Goal: Navigation & Orientation: Find specific page/section

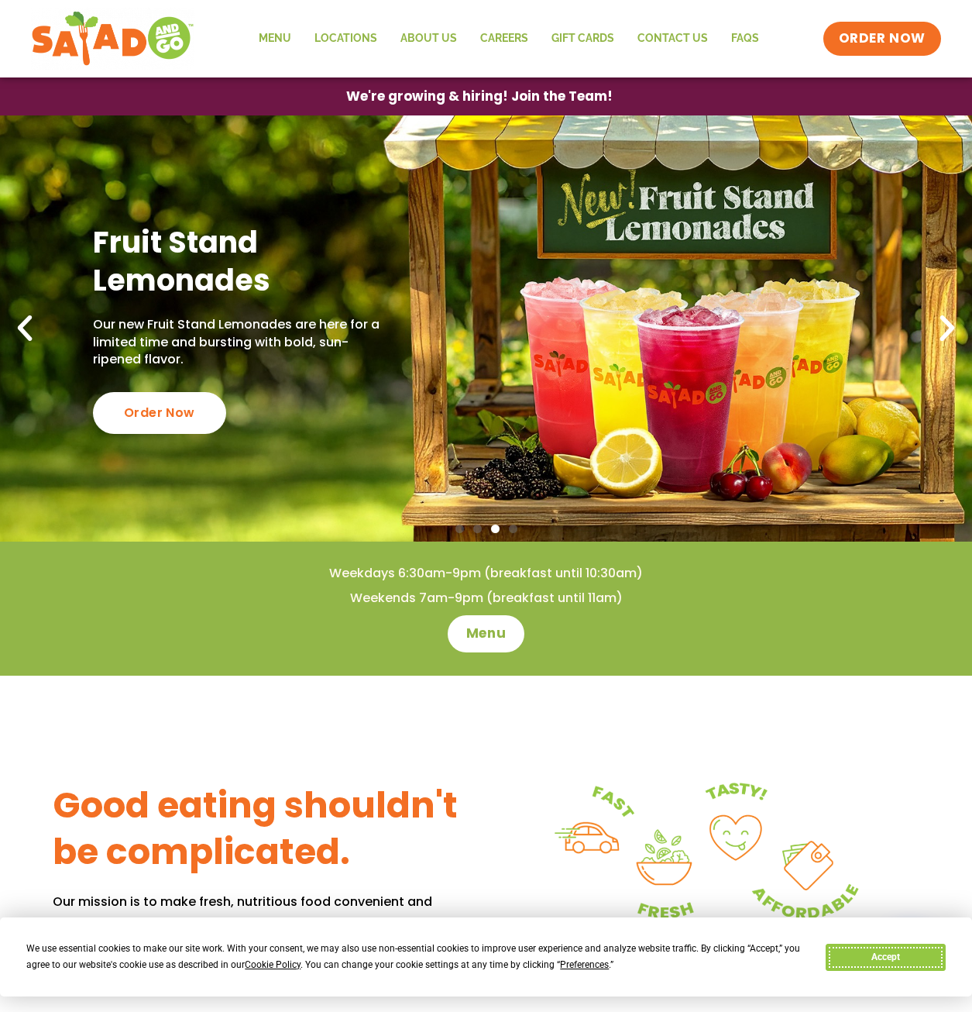
click at [890, 966] on button "Accept" at bounding box center [885, 957] width 119 height 27
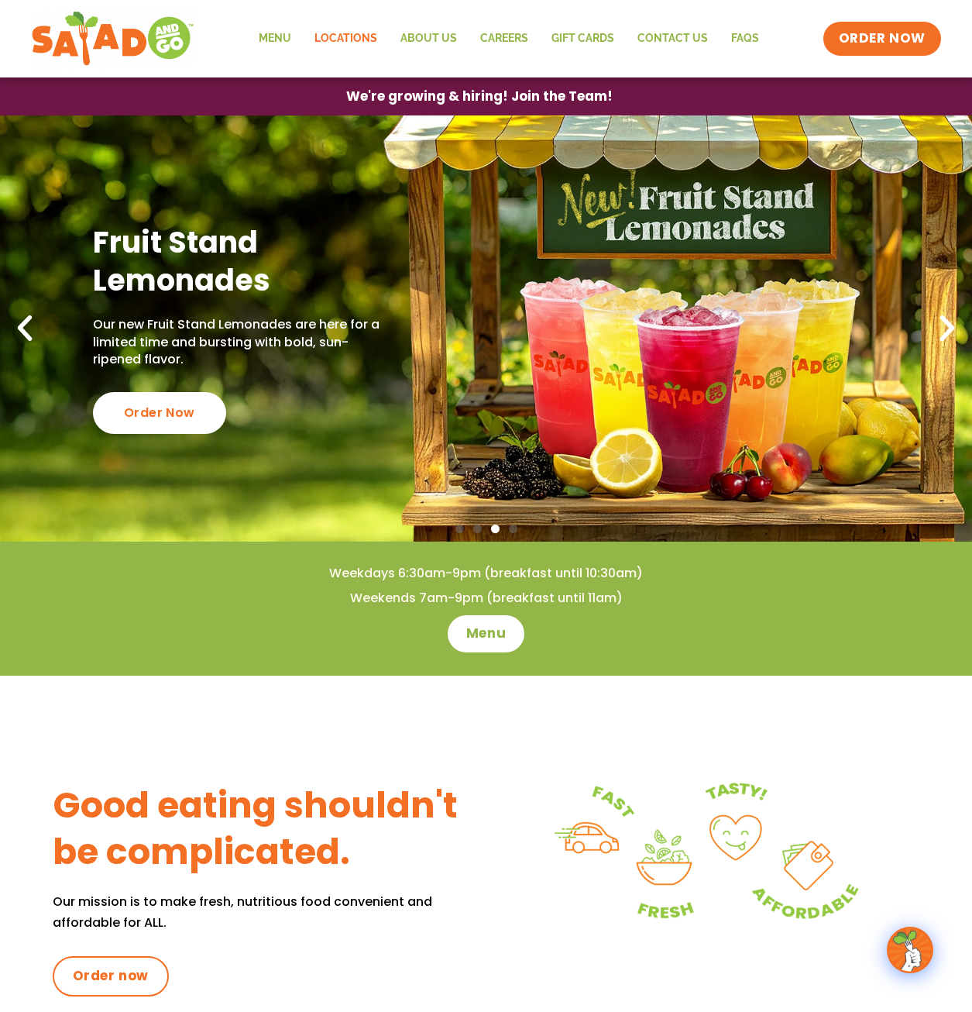
click at [343, 40] on link "Locations" at bounding box center [346, 39] width 86 height 36
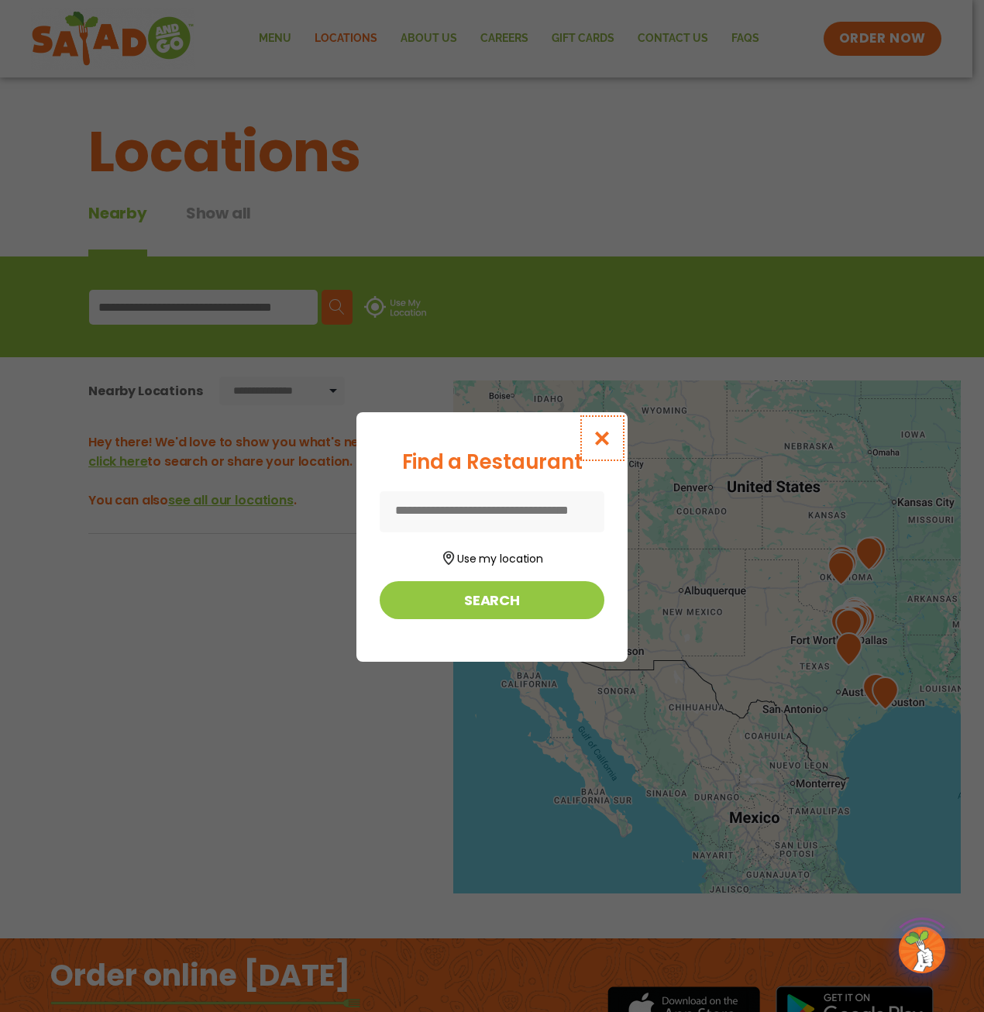
click at [587, 438] on button "Close modal" at bounding box center [602, 438] width 50 height 52
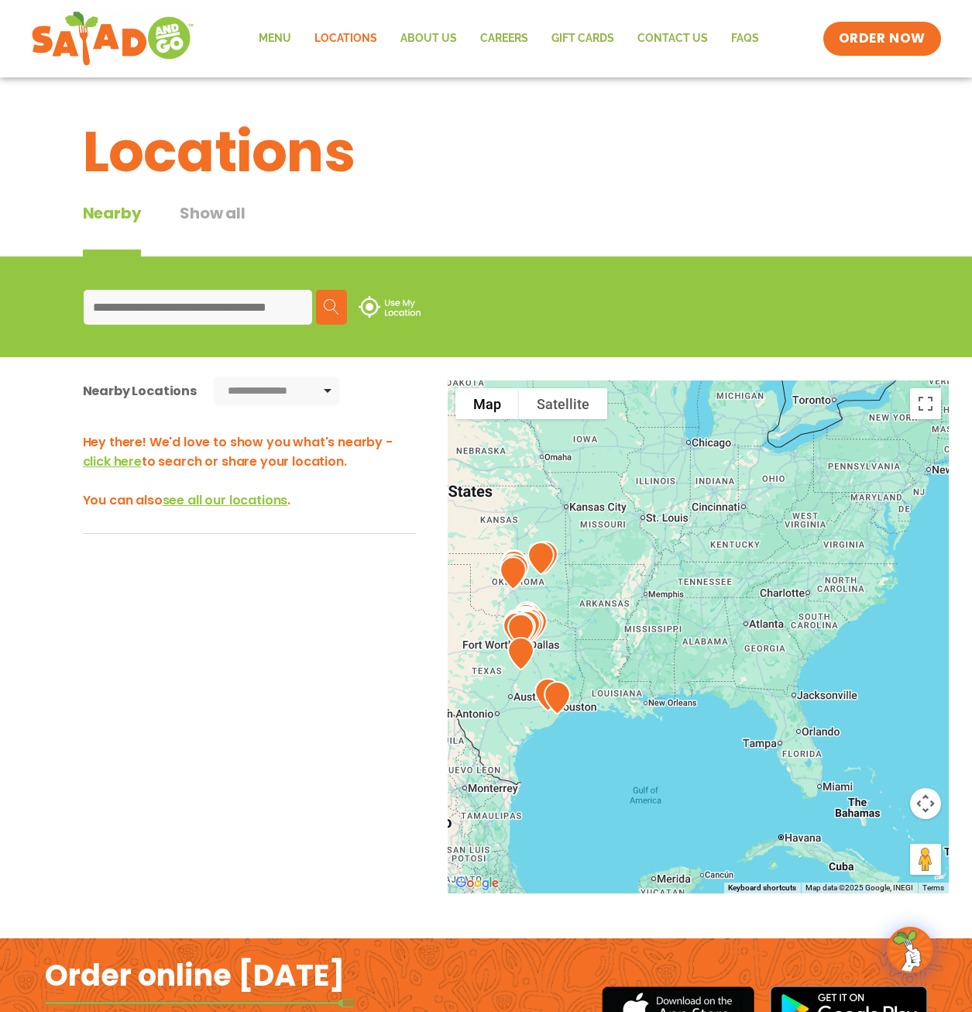
drag, startPoint x: 773, startPoint y: 591, endPoint x: 463, endPoint y: 594, distance: 309.9
click at [463, 594] on div at bounding box center [699, 636] width 502 height 513
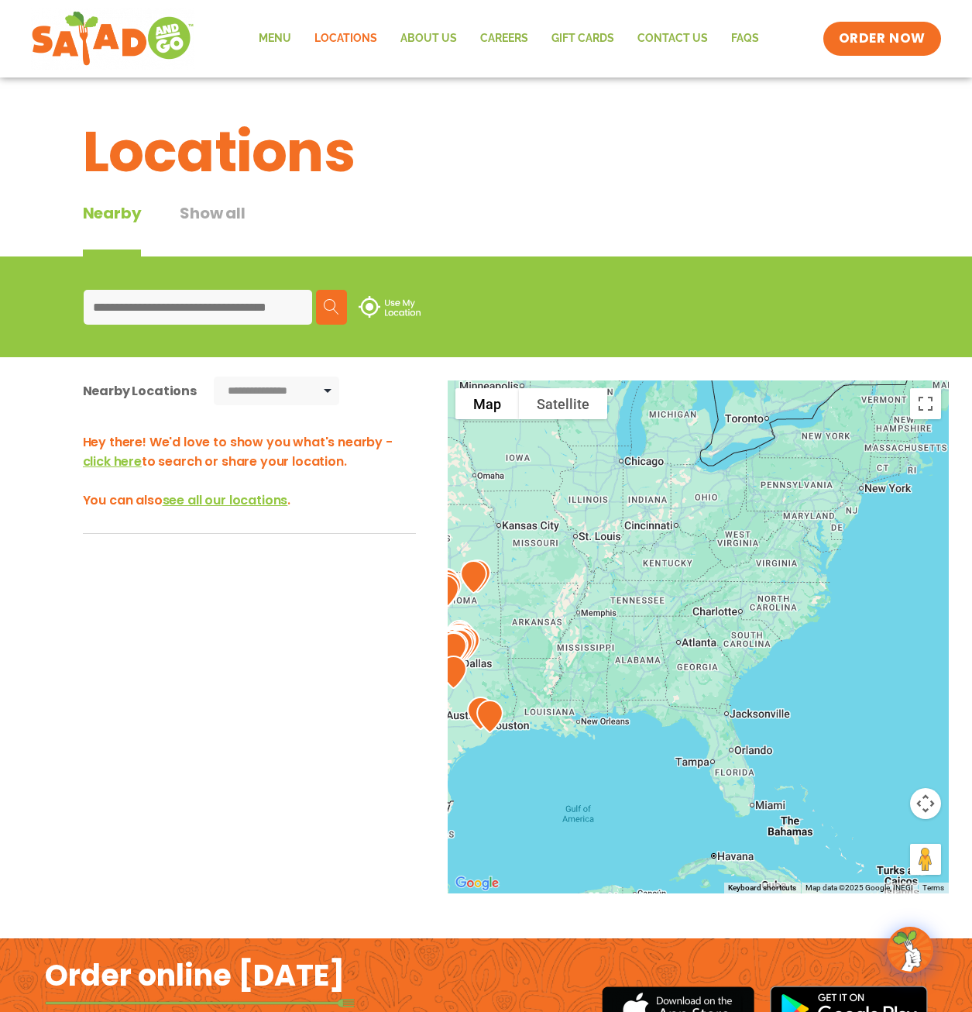
drag, startPoint x: 725, startPoint y: 580, endPoint x: 658, endPoint y: 600, distance: 70.1
click at [659, 600] on div at bounding box center [699, 636] width 502 height 513
click at [262, 305] on input at bounding box center [198, 307] width 229 height 35
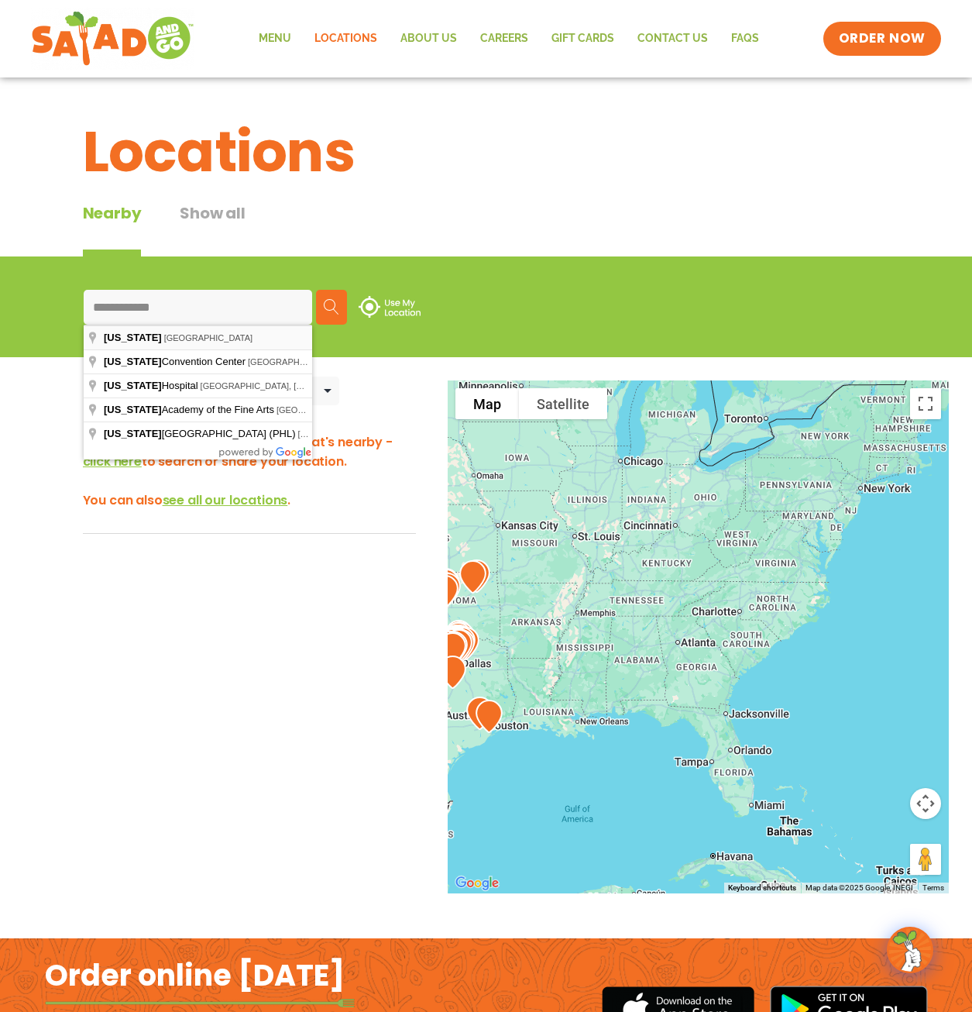
type input "**********"
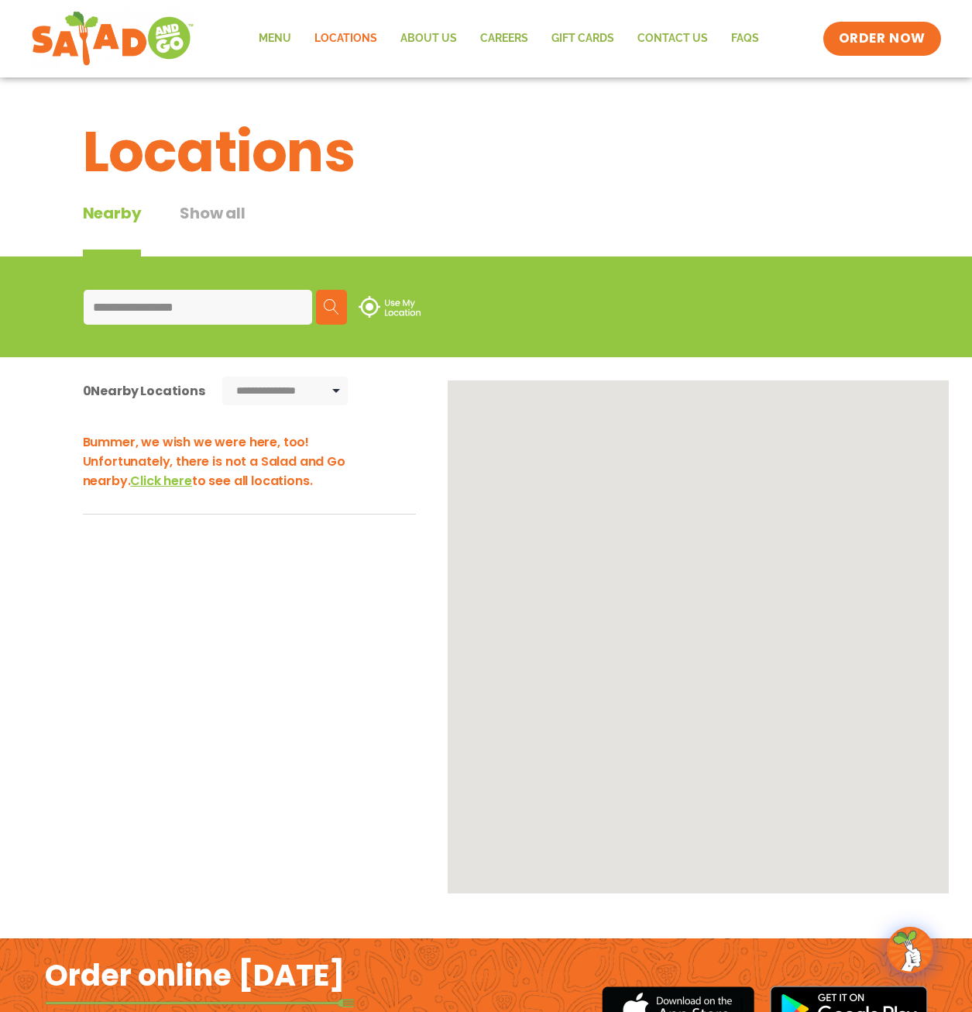
click at [332, 309] on img at bounding box center [331, 306] width 15 height 15
